Goal: Task Accomplishment & Management: Complete application form

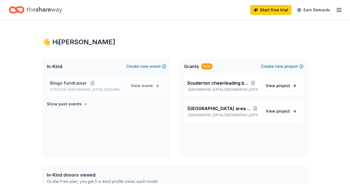
click at [91, 85] on button at bounding box center [92, 83] width 11 height 4
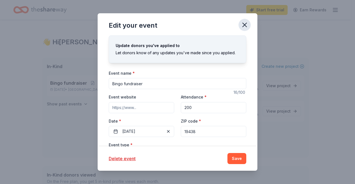
click at [243, 25] on icon "button" at bounding box center [244, 25] width 8 height 8
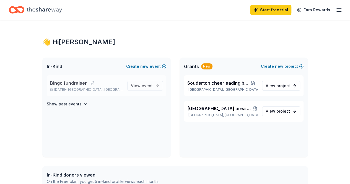
click at [73, 83] on span "Bingo fundraiser" at bounding box center [68, 83] width 37 height 7
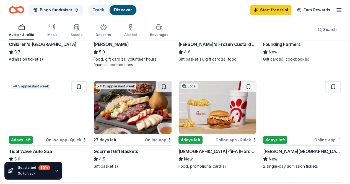
scroll to position [465, 0]
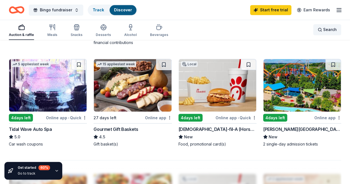
click at [324, 30] on span "Search" at bounding box center [331, 29] width 14 height 7
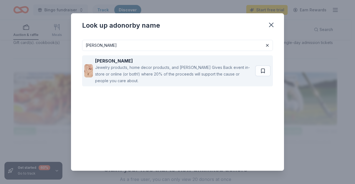
type input "kendra scott"
click at [181, 74] on div "Jewelry products, home decor products, and Kendra Gives Back event in-store or …" at bounding box center [174, 74] width 158 height 20
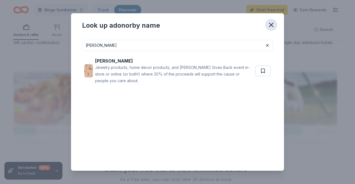
click at [274, 22] on icon "button" at bounding box center [271, 25] width 8 height 8
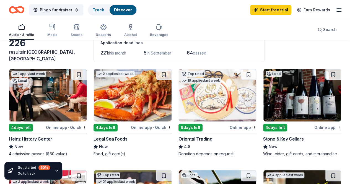
scroll to position [44, 0]
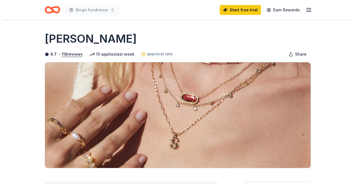
scroll to position [161, 0]
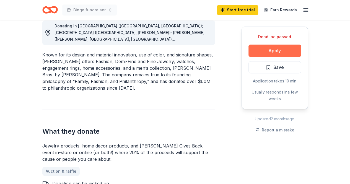
click at [276, 51] on button "Apply" at bounding box center [275, 51] width 53 height 12
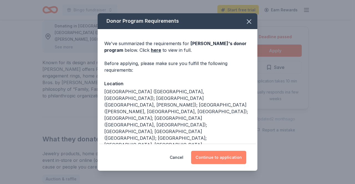
click at [223, 158] on button "Continue to application" at bounding box center [218, 157] width 55 height 13
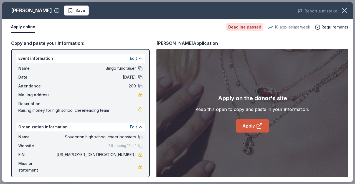
click at [250, 126] on link "Apply" at bounding box center [253, 125] width 34 height 13
click at [255, 124] on link "Apply" at bounding box center [253, 125] width 34 height 13
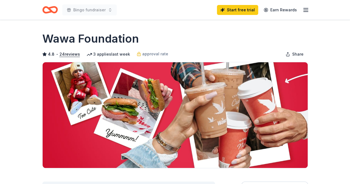
scroll to position [161, 0]
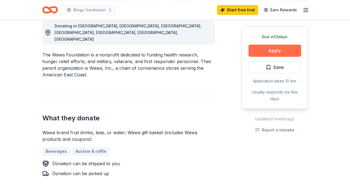
click at [280, 48] on button "Apply" at bounding box center [275, 51] width 53 height 12
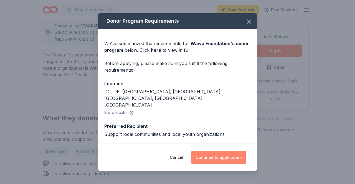
click at [219, 155] on button "Continue to application" at bounding box center [218, 157] width 55 height 13
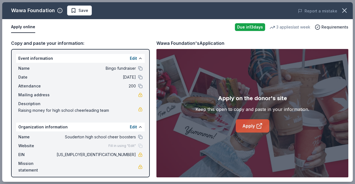
click at [245, 123] on link "Apply" at bounding box center [253, 125] width 34 height 13
click at [246, 123] on link "Apply" at bounding box center [253, 125] width 34 height 13
click at [32, 25] on button "Apply online" at bounding box center [23, 27] width 24 height 12
click at [344, 10] on icon "button" at bounding box center [344, 11] width 4 height 4
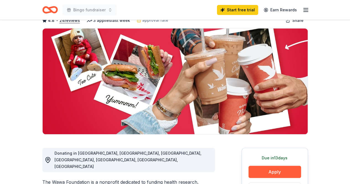
scroll to position [0, 0]
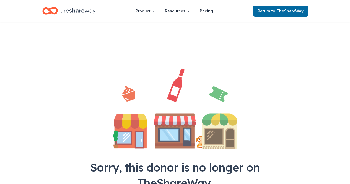
click at [88, 10] on icon "Home" at bounding box center [77, 10] width 35 height 11
click at [67, 10] on icon "Home" at bounding box center [77, 11] width 35 height 6
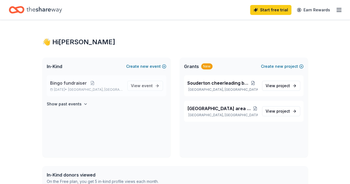
click at [60, 83] on span "Bingo fundraiser" at bounding box center [68, 83] width 37 height 7
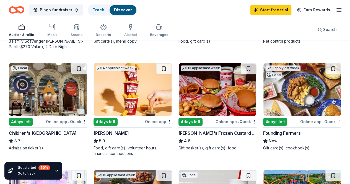
scroll to position [365, 0]
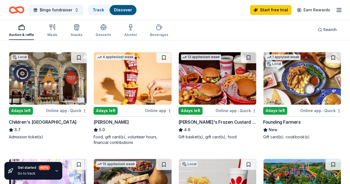
click at [310, 159] on img at bounding box center [303, 185] width 78 height 53
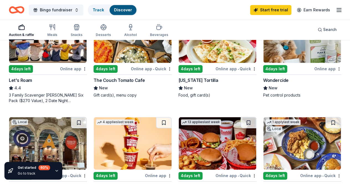
scroll to position [139, 0]
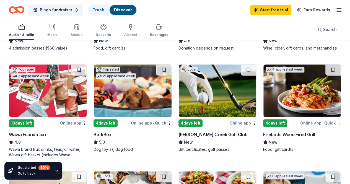
click at [179, 95] on img at bounding box center [218, 91] width 78 height 53
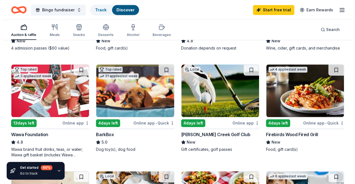
scroll to position [0, 0]
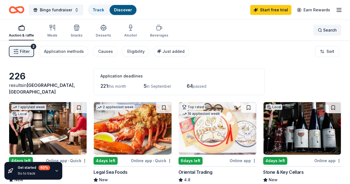
click at [328, 30] on span "Search" at bounding box center [331, 30] width 14 height 7
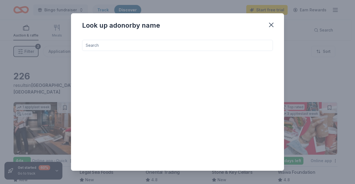
click at [230, 48] on input at bounding box center [177, 45] width 191 height 11
type input "top golf"
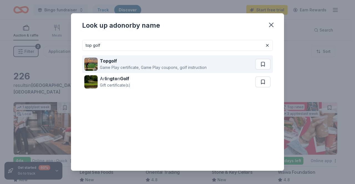
click at [198, 64] on div "Game Play certificate, Game Play coupons, golf instruction" at bounding box center [153, 67] width 107 height 7
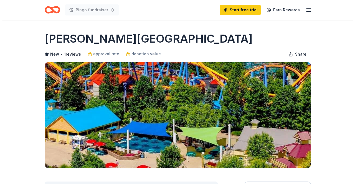
scroll to position [161, 0]
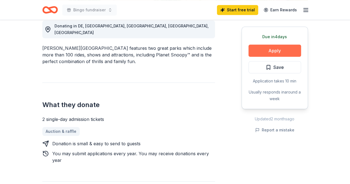
click at [275, 51] on button "Apply" at bounding box center [275, 51] width 53 height 12
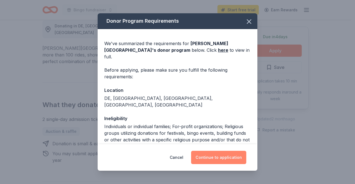
click at [217, 158] on button "Continue to application" at bounding box center [218, 157] width 55 height 13
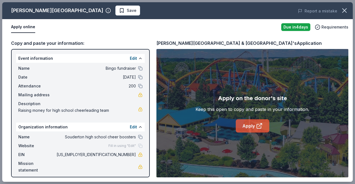
click at [255, 122] on link "Apply" at bounding box center [253, 125] width 34 height 13
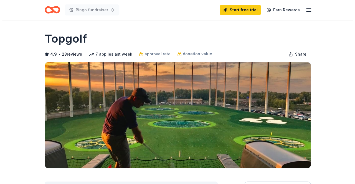
scroll to position [161, 0]
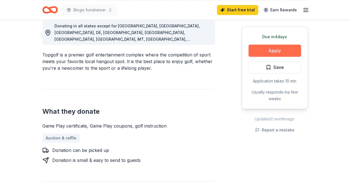
click at [286, 52] on button "Apply" at bounding box center [275, 51] width 53 height 12
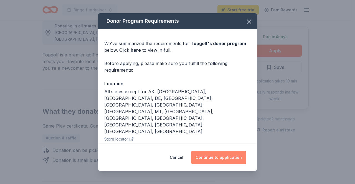
click at [238, 155] on button "Continue to application" at bounding box center [218, 157] width 55 height 13
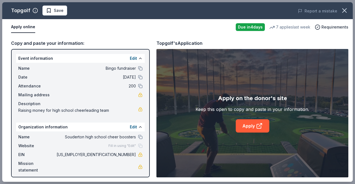
click at [259, 115] on div "Apply on the donor's site Keep this open to copy and paste in your information.…" at bounding box center [252, 113] width 114 height 39
click at [256, 122] on link "Apply" at bounding box center [253, 125] width 34 height 13
